Goal: Transaction & Acquisition: Purchase product/service

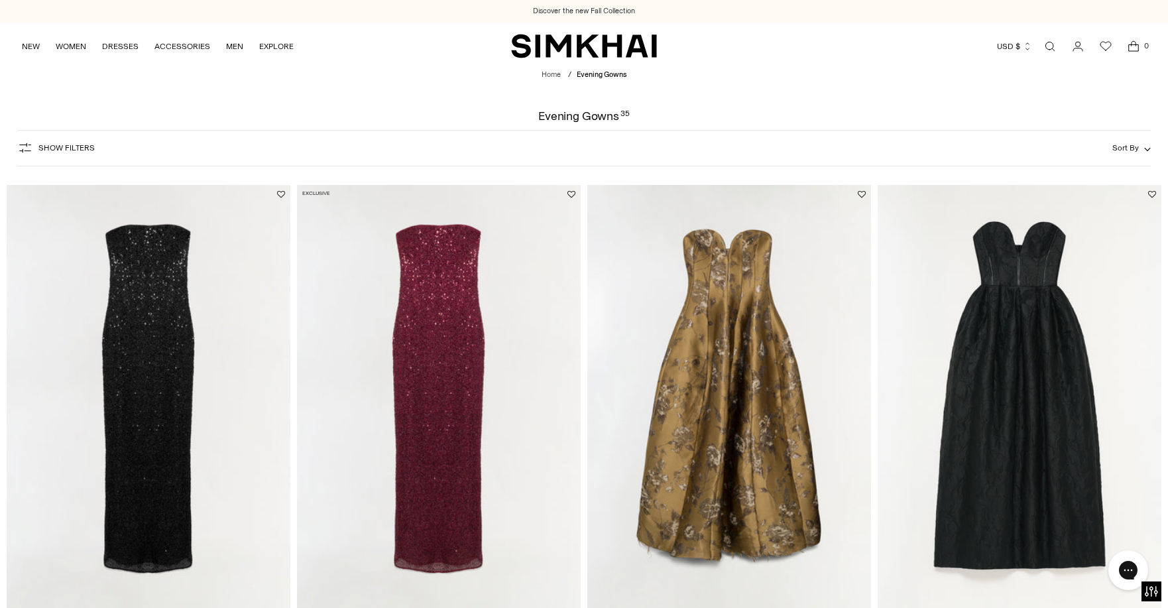
click at [0, 0] on img "Xyla Sequin Gown" at bounding box center [0, 0] width 0 height 0
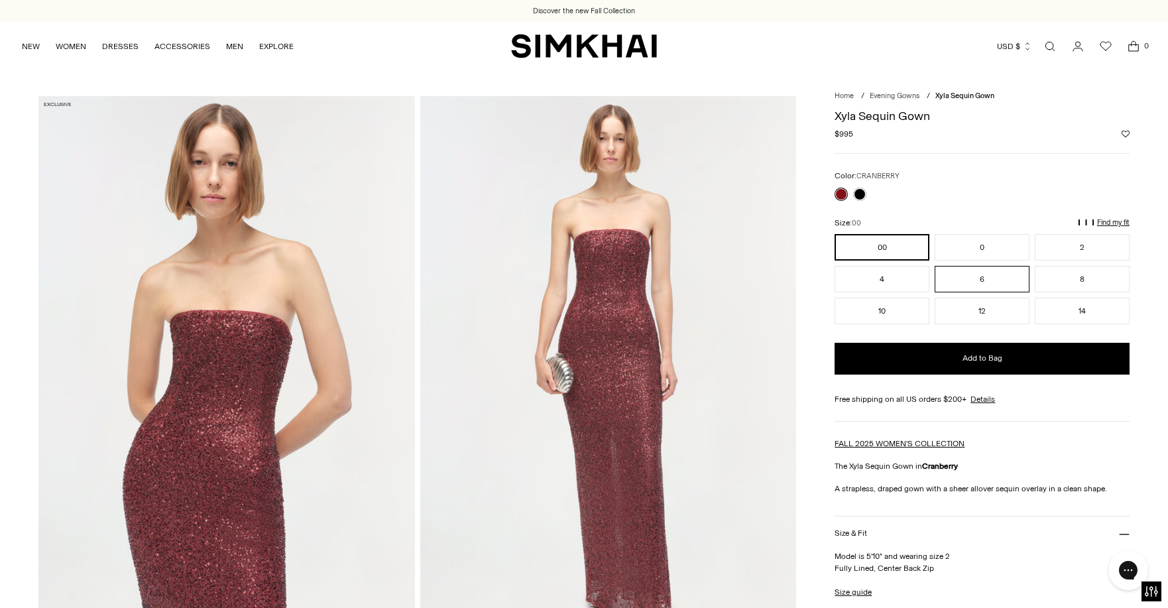
click at [991, 274] on button "6" at bounding box center [981, 279] width 95 height 27
click at [1067, 272] on button "8" at bounding box center [1081, 279] width 95 height 27
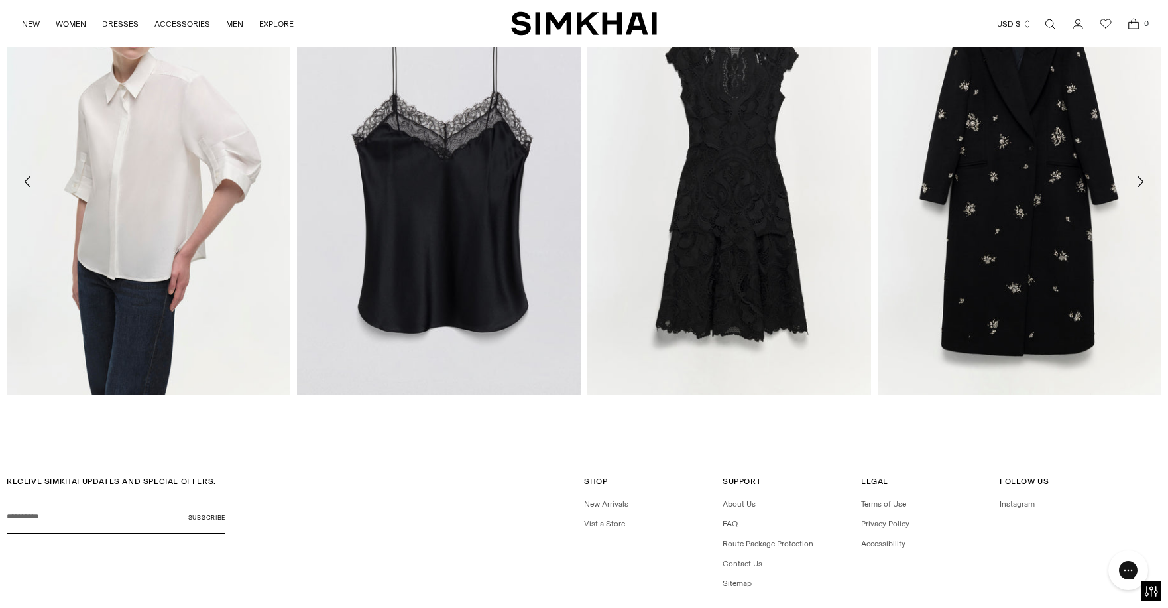
scroll to position [2409, 0]
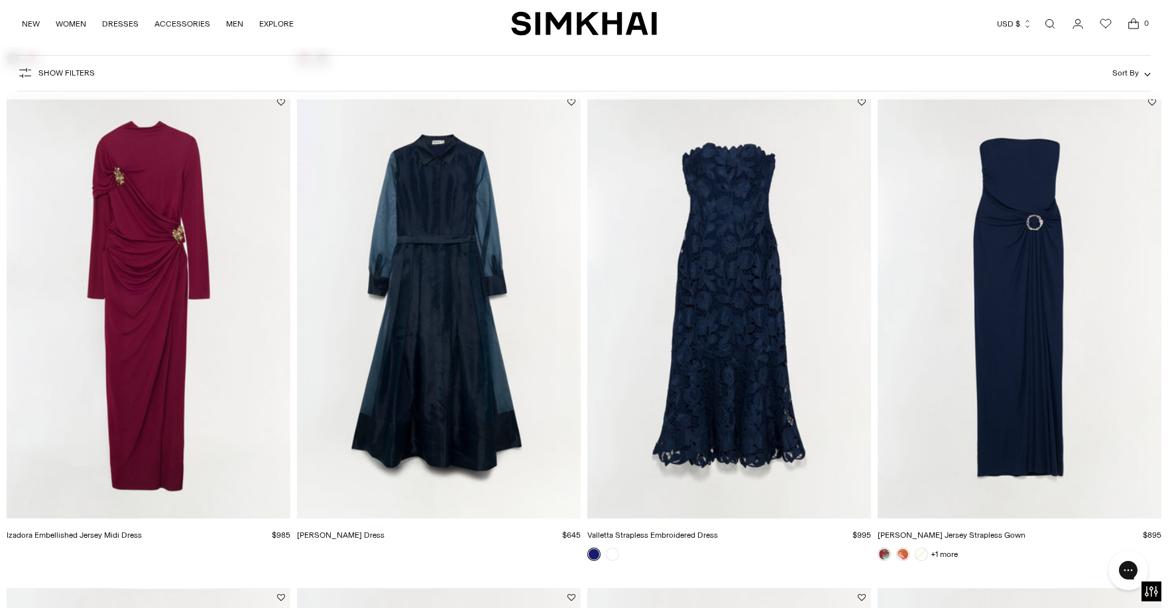
click at [0, 0] on img "Emma Jersey Strapless Gown" at bounding box center [0, 0] width 0 height 0
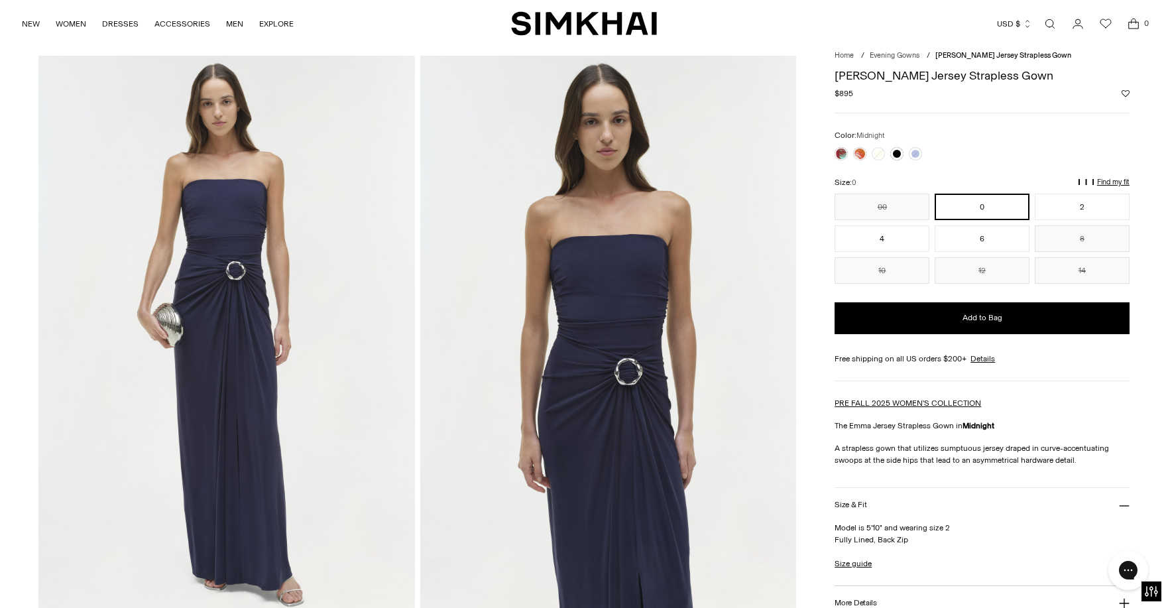
scroll to position [60, 0]
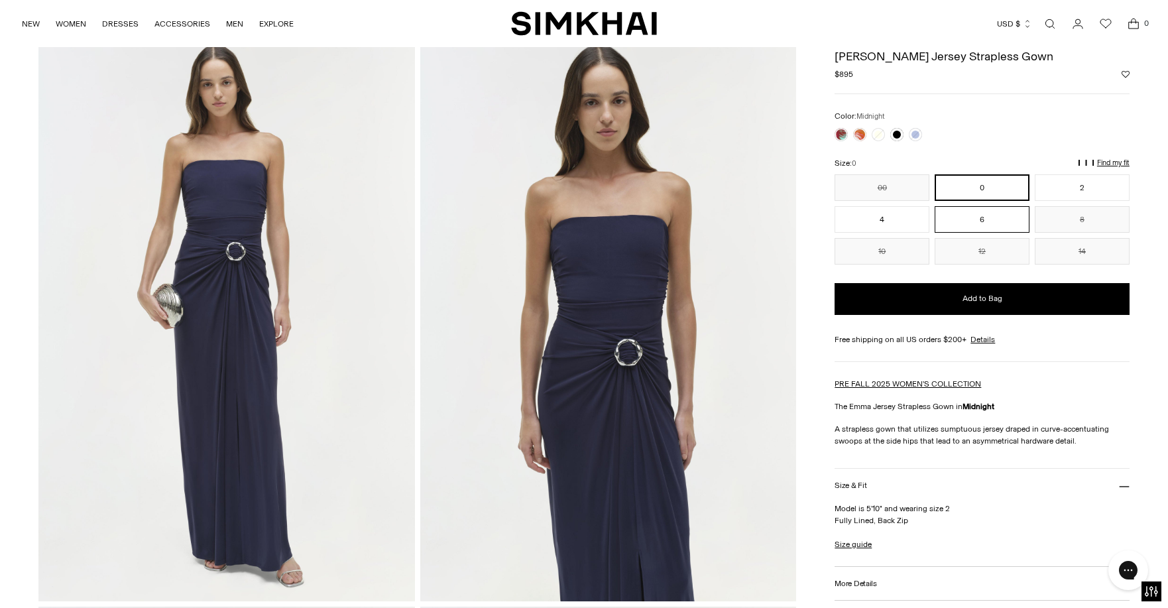
click at [989, 214] on button "6" at bounding box center [981, 219] width 95 height 27
click at [875, 229] on button "4" at bounding box center [881, 219] width 95 height 27
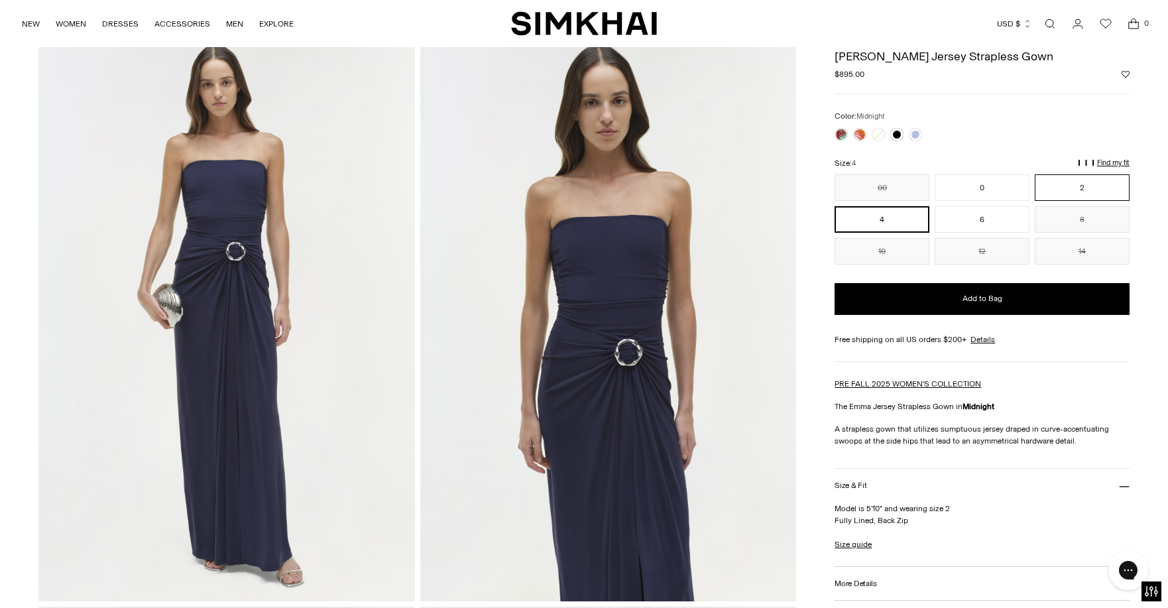
click at [1072, 181] on button "2" at bounding box center [1081, 187] width 95 height 27
click at [897, 220] on button "4" at bounding box center [881, 219] width 95 height 27
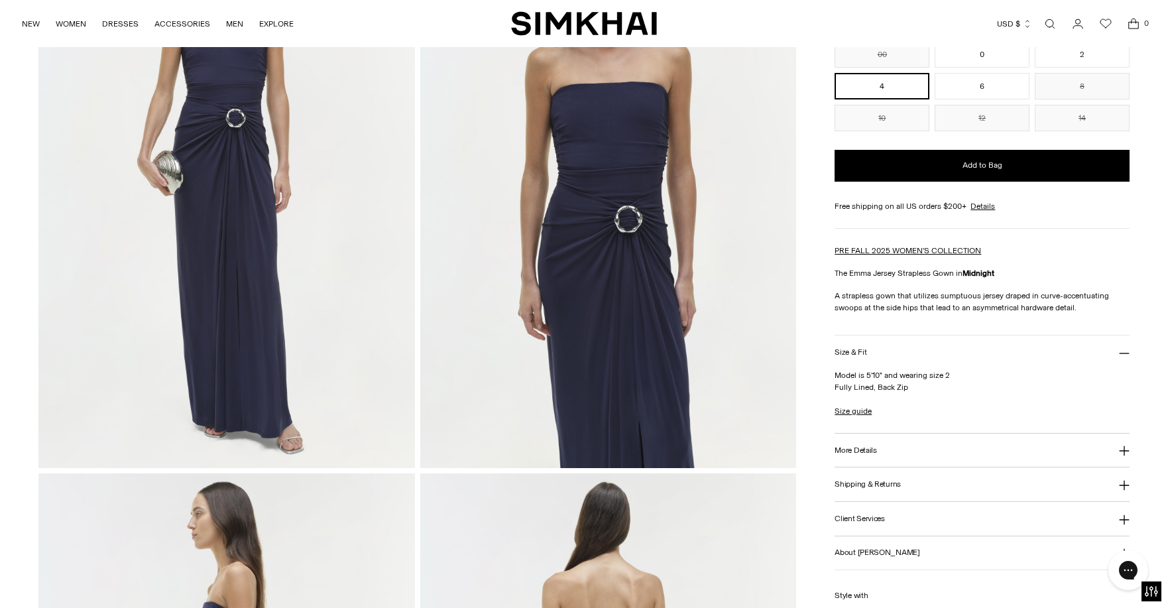
scroll to position [196, 0]
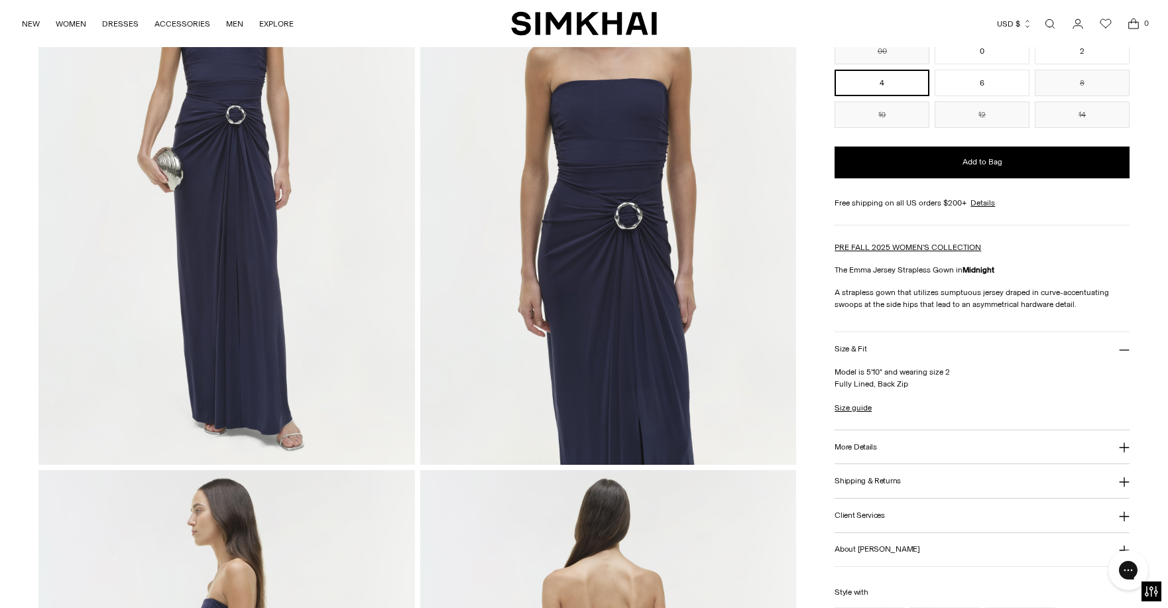
click at [952, 484] on button "Shipping & Returns" at bounding box center [981, 481] width 295 height 34
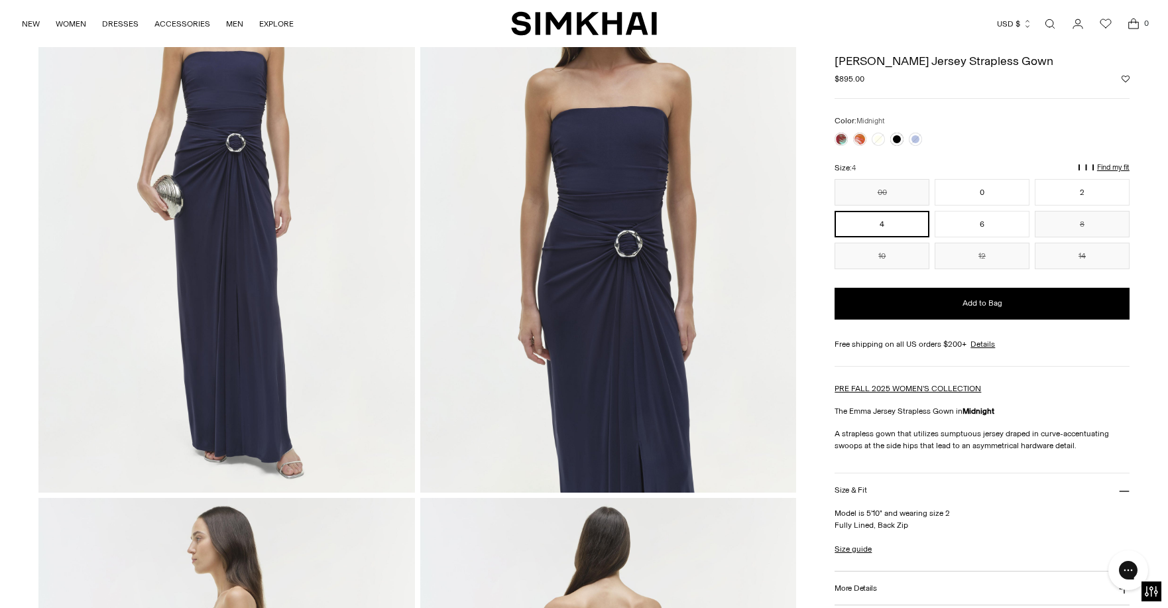
scroll to position [0, 0]
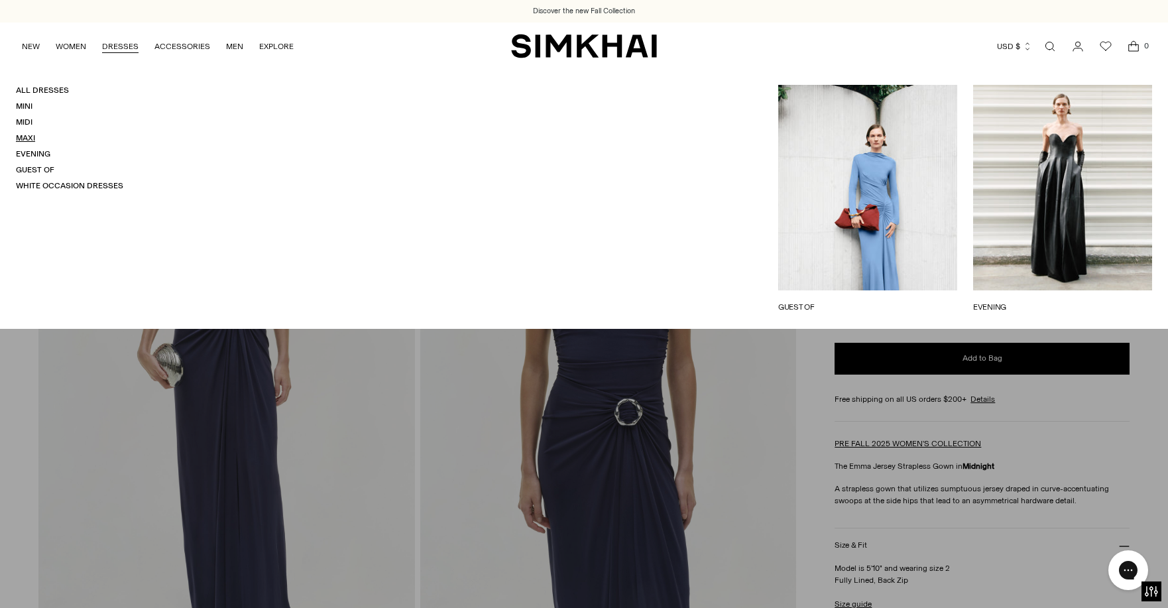
click at [28, 138] on link "Maxi" at bounding box center [25, 137] width 19 height 9
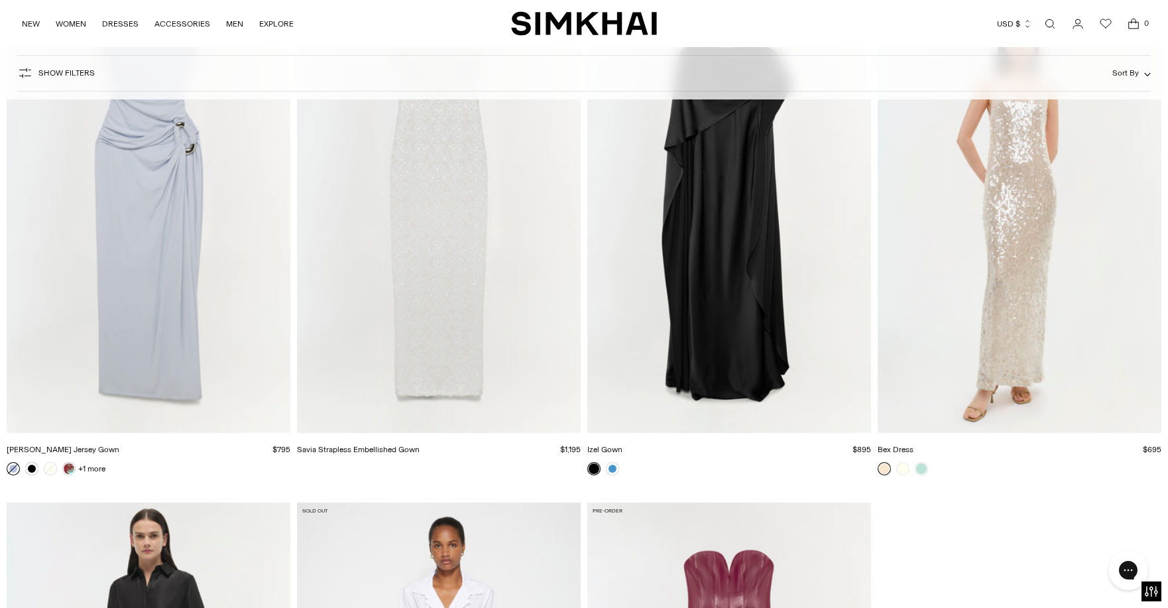
scroll to position [3152, 0]
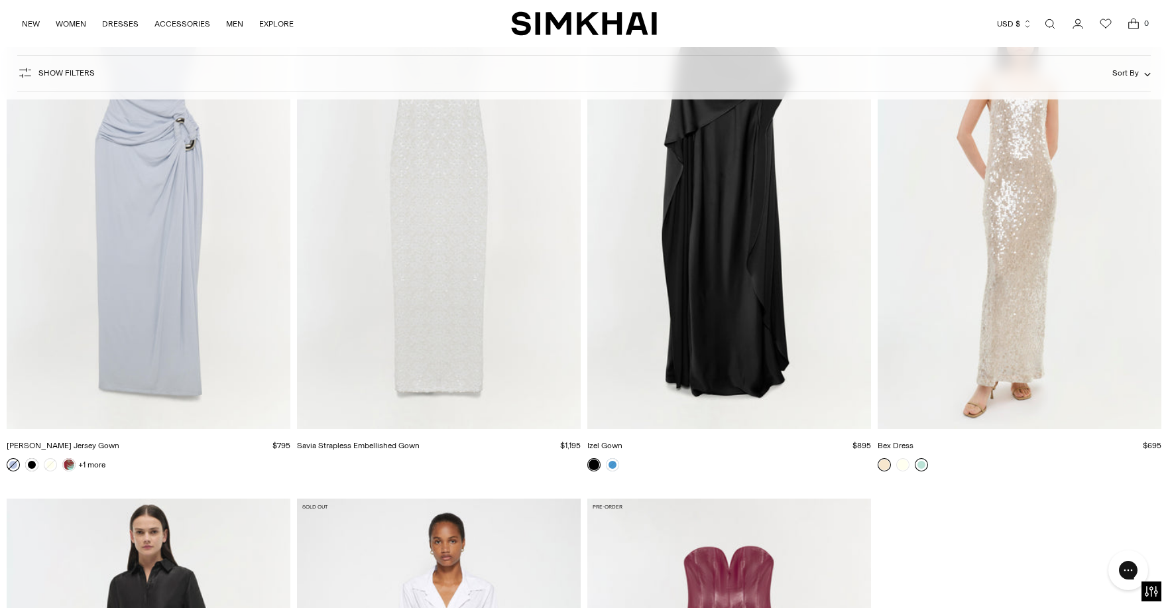
click at [920, 468] on link at bounding box center [921, 464] width 13 height 13
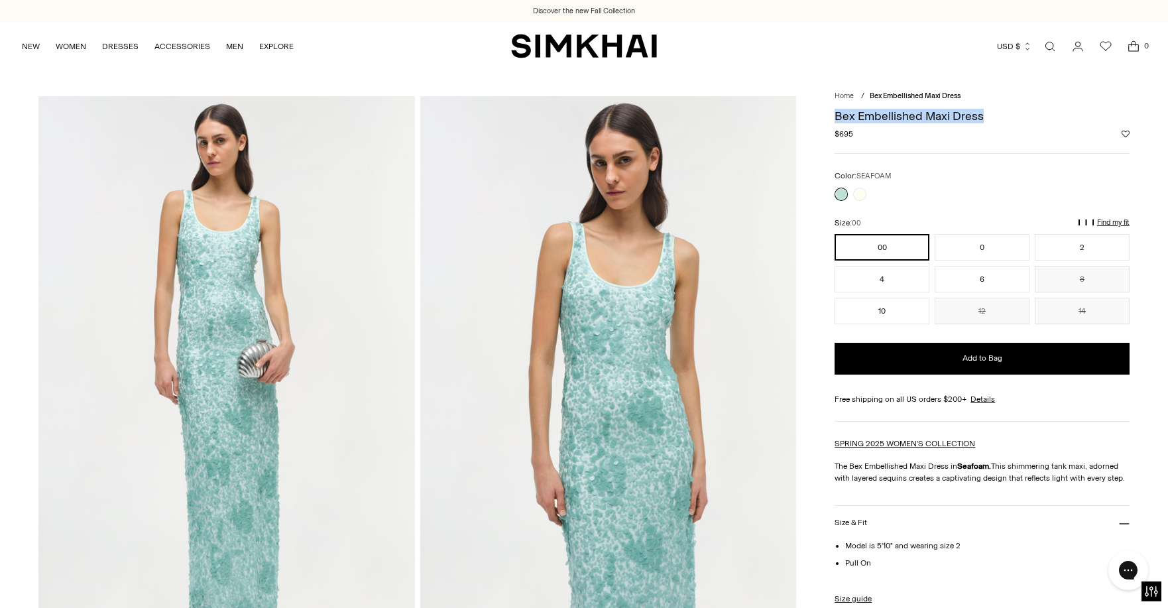
drag, startPoint x: 987, startPoint y: 116, endPoint x: 820, endPoint y: 115, distance: 167.7
copy h1 "Bex Embellished Maxi Dress"
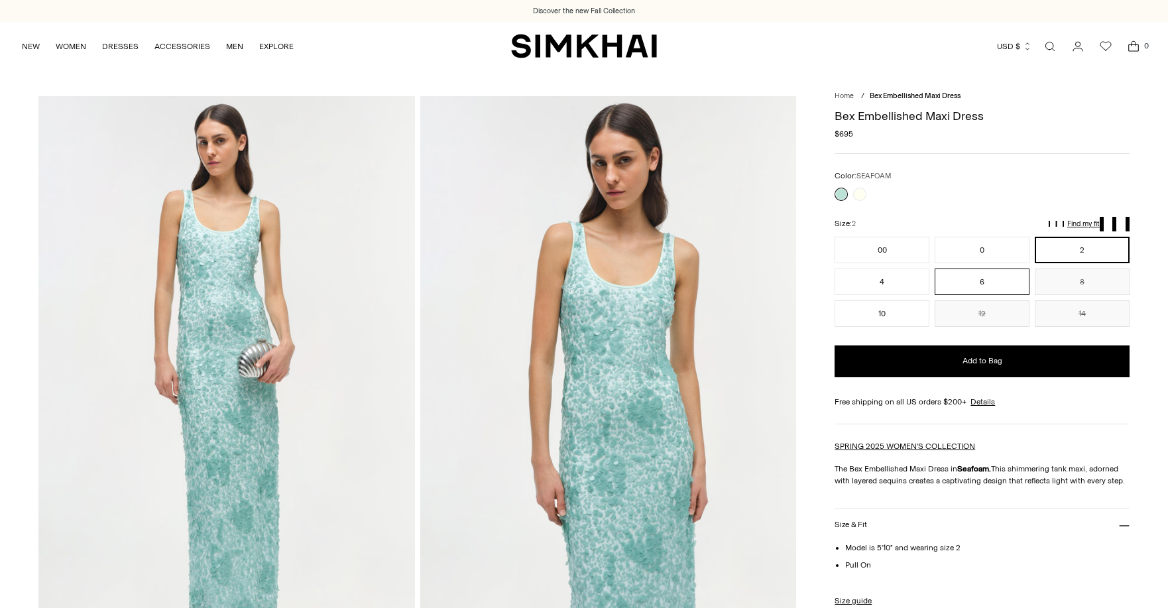
click at [999, 276] on button "6" at bounding box center [981, 281] width 95 height 27
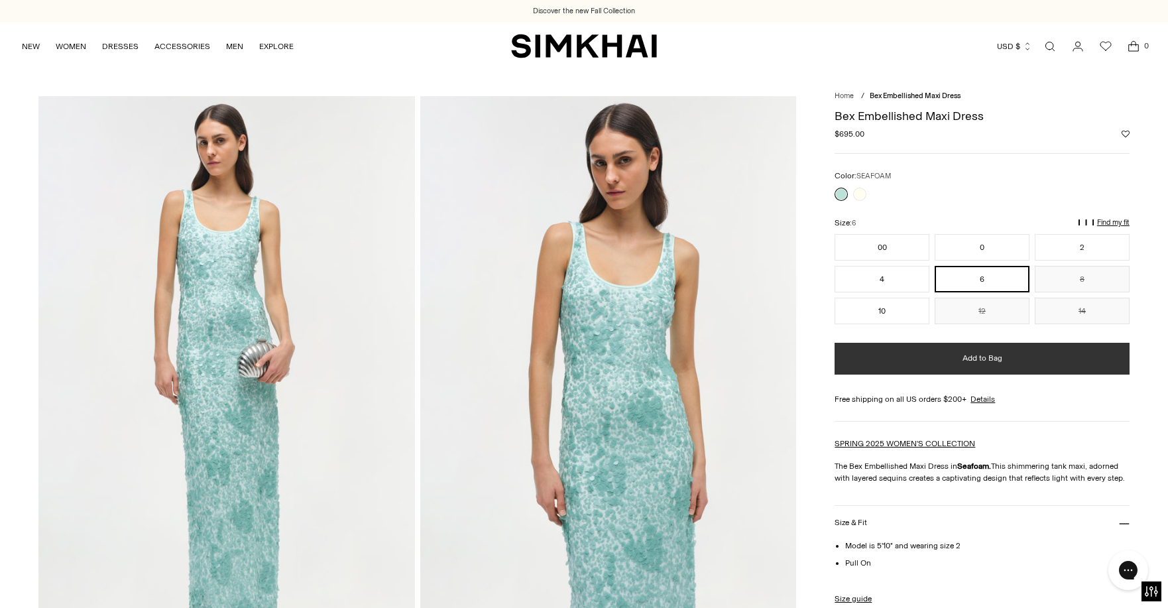
click at [958, 354] on button "Add to Bag" at bounding box center [981, 359] width 295 height 32
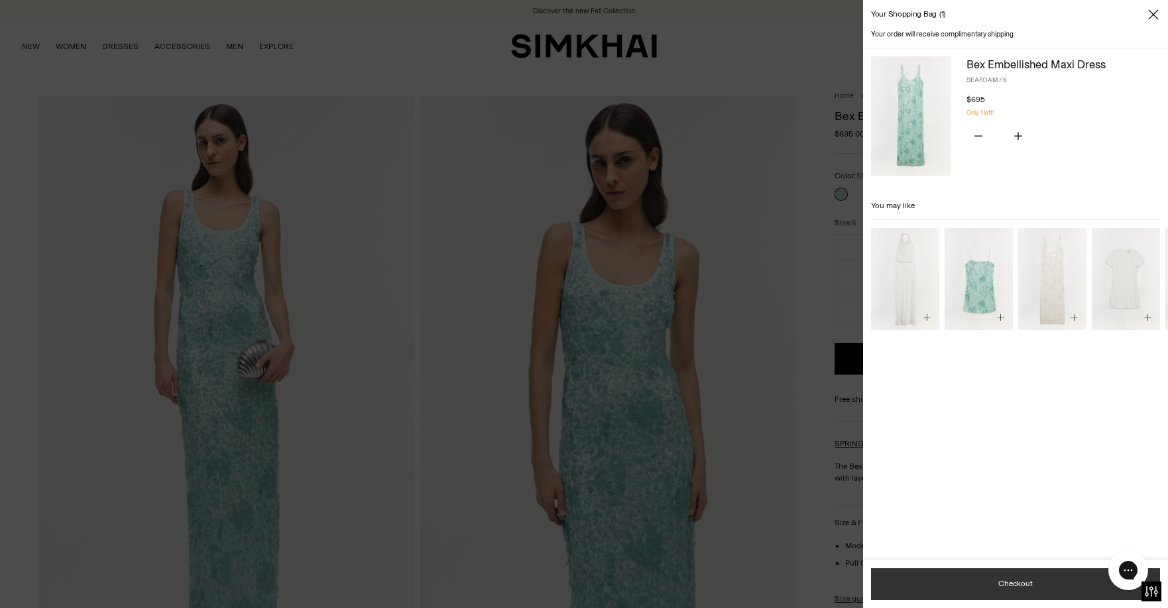
click at [1045, 582] on button "Checkout" at bounding box center [1015, 584] width 289 height 32
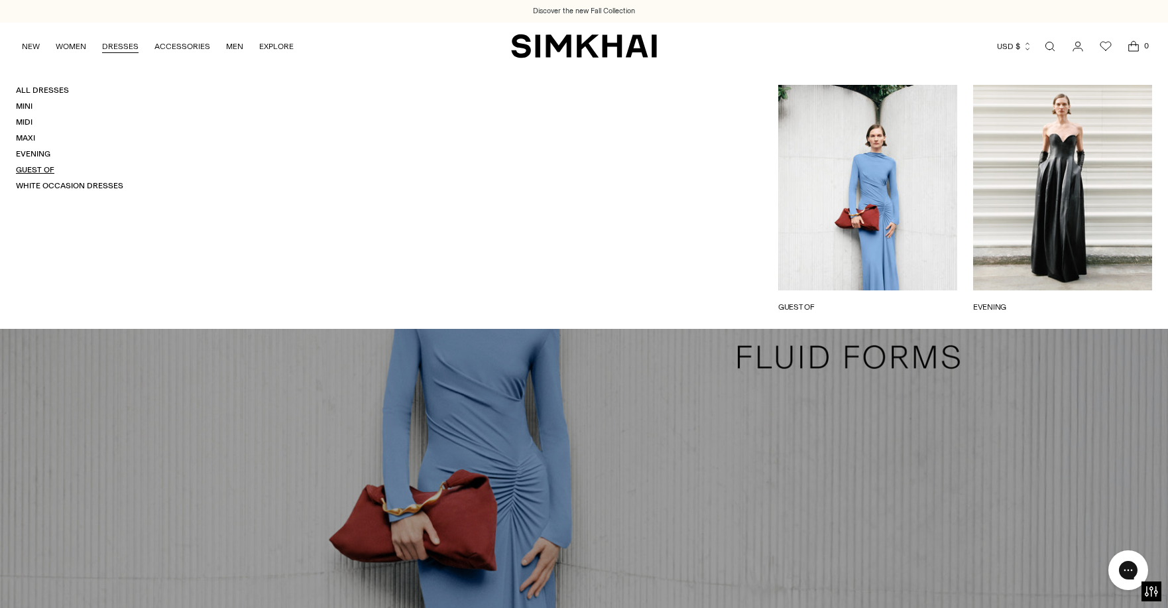
click at [33, 170] on link "Guest Of" at bounding box center [35, 169] width 38 height 9
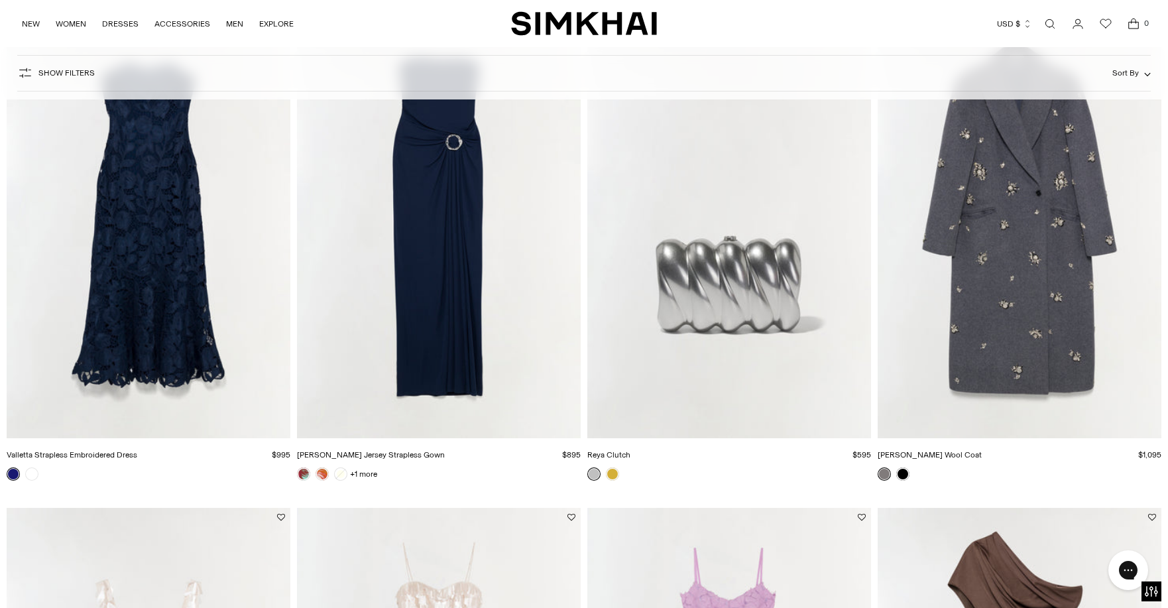
click at [0, 0] on img "Emma Jersey Strapless Gown" at bounding box center [0, 0] width 0 height 0
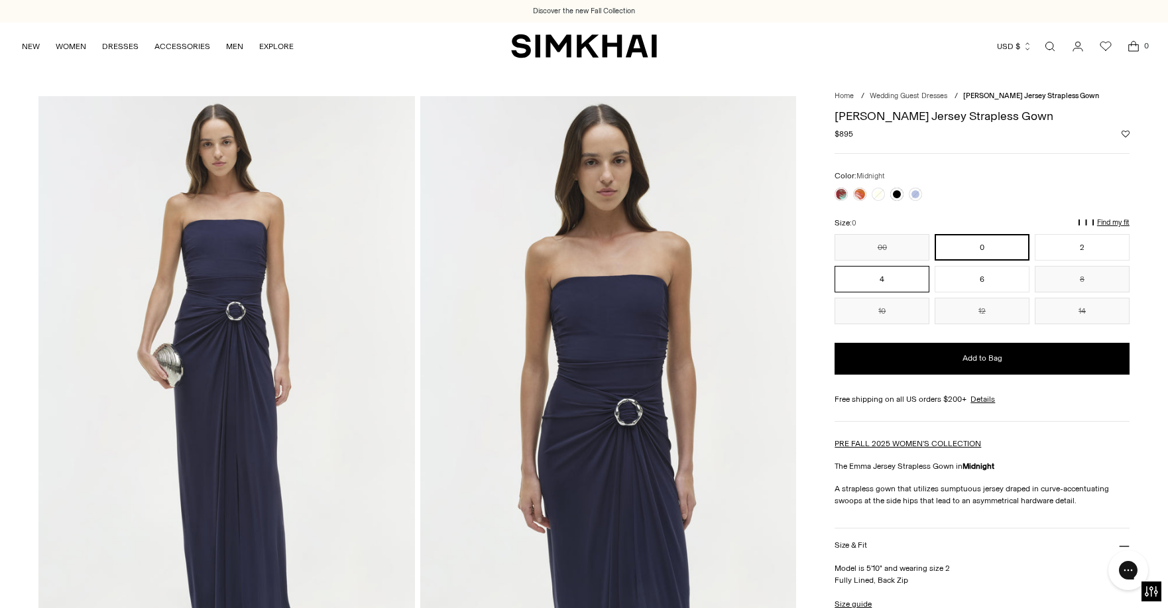
click at [891, 282] on button "4" at bounding box center [881, 279] width 95 height 27
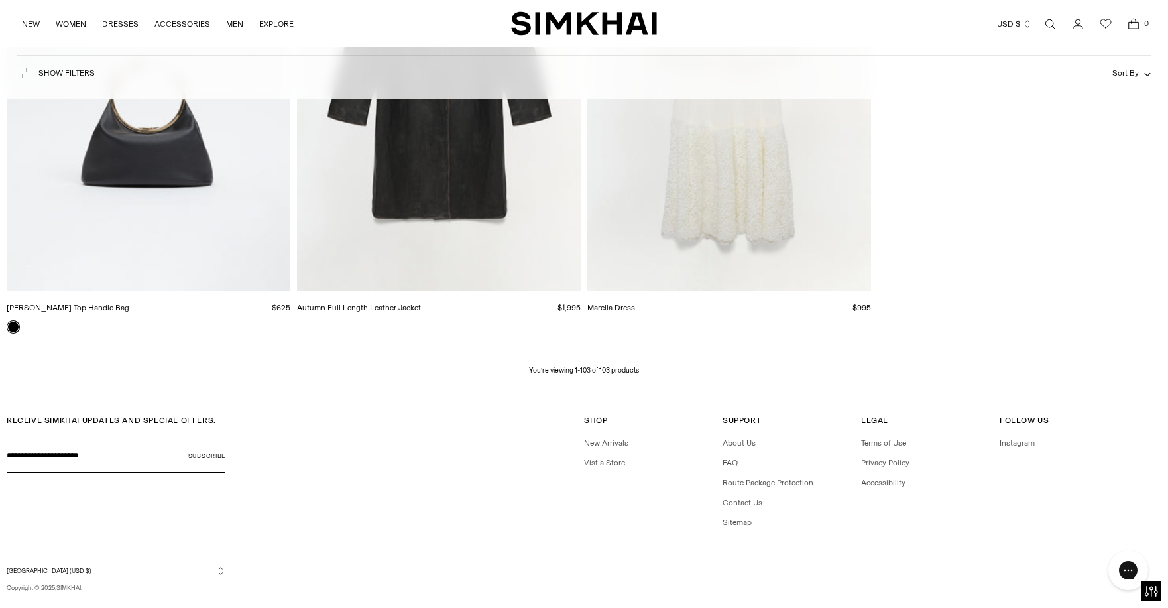
scroll to position [12697, 0]
